Goal: Check status: Check status

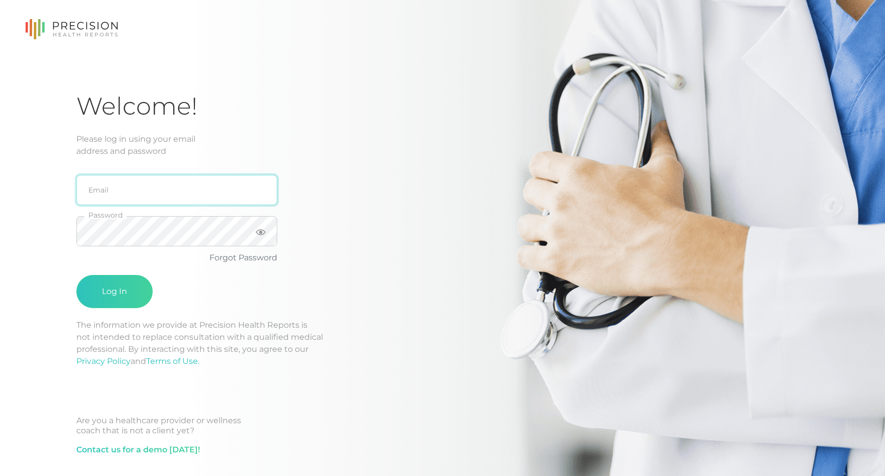
click at [148, 195] on input "email" at bounding box center [176, 190] width 201 height 30
type input "[EMAIL_ADDRESS][PERSON_NAME][DOMAIN_NAME]"
click at [76, 275] on button "Log In" at bounding box center [114, 291] width 76 height 33
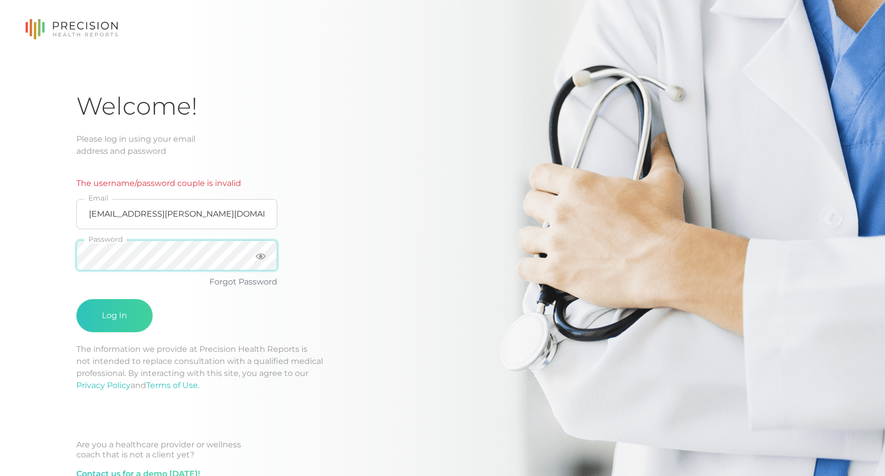
click at [9, 255] on div "Welcome! Please log in using your email address and password The username/passw…" at bounding box center [442, 252] width 885 height 505
click at [76, 299] on button "Log In" at bounding box center [114, 315] width 76 height 33
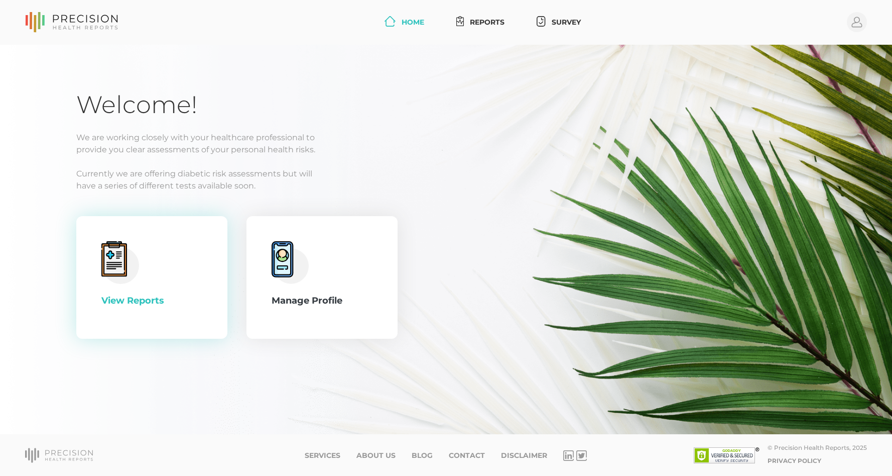
click at [130, 252] on circle at bounding box center [120, 265] width 37 height 37
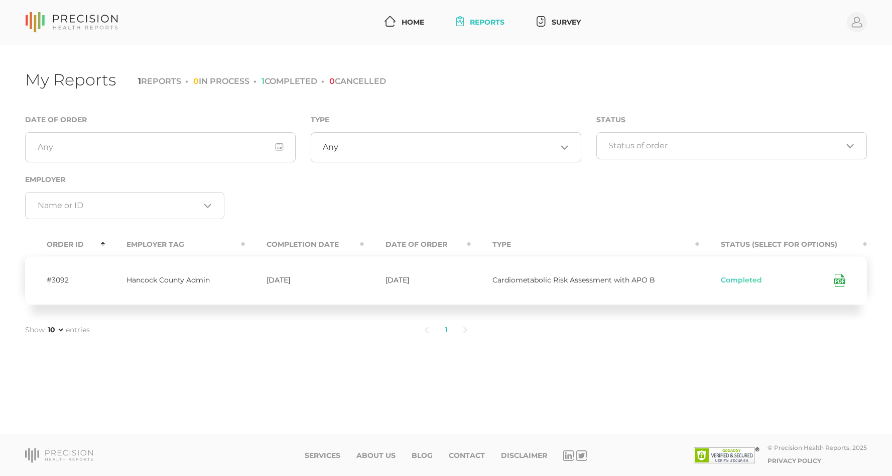
click at [729, 279] on span "Completed" at bounding box center [741, 280] width 41 height 8
click at [836, 279] on icon at bounding box center [840, 280] width 12 height 13
click at [853, 18] on circle at bounding box center [857, 22] width 20 height 20
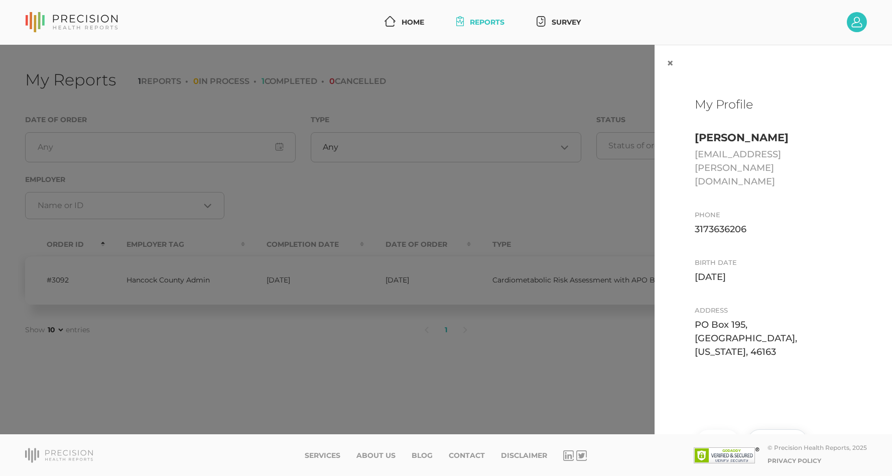
click at [762, 429] on button "Log Out" at bounding box center [777, 440] width 59 height 23
